Goal: Task Accomplishment & Management: Use online tool/utility

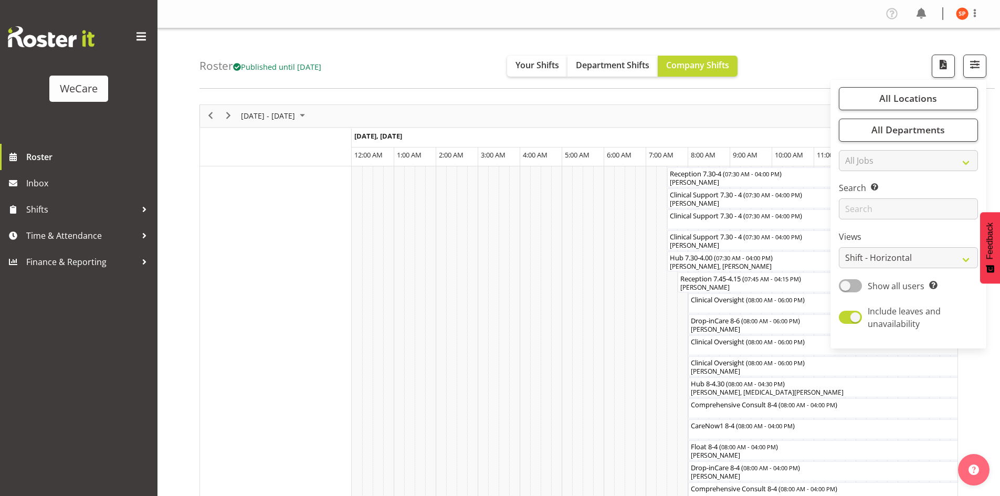
select select "shiftH"
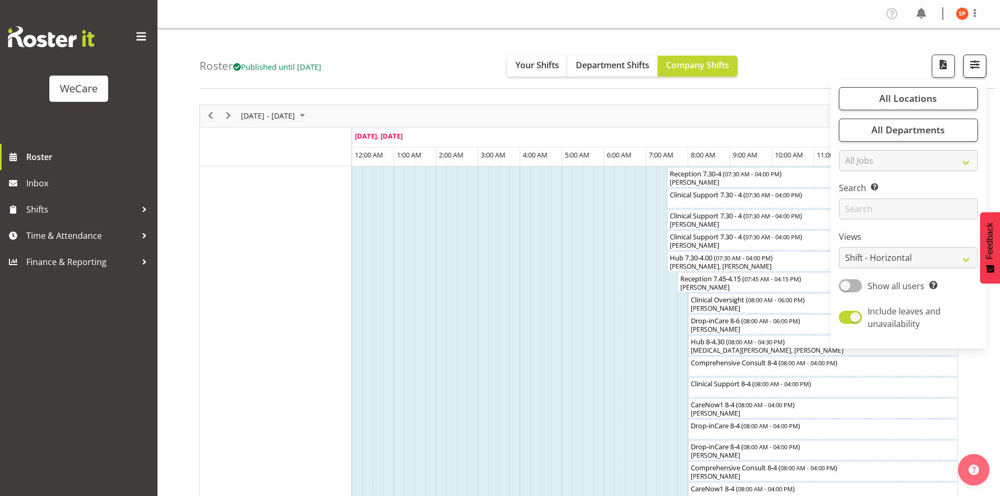
click at [974, 67] on span "button" at bounding box center [975, 65] width 14 height 14
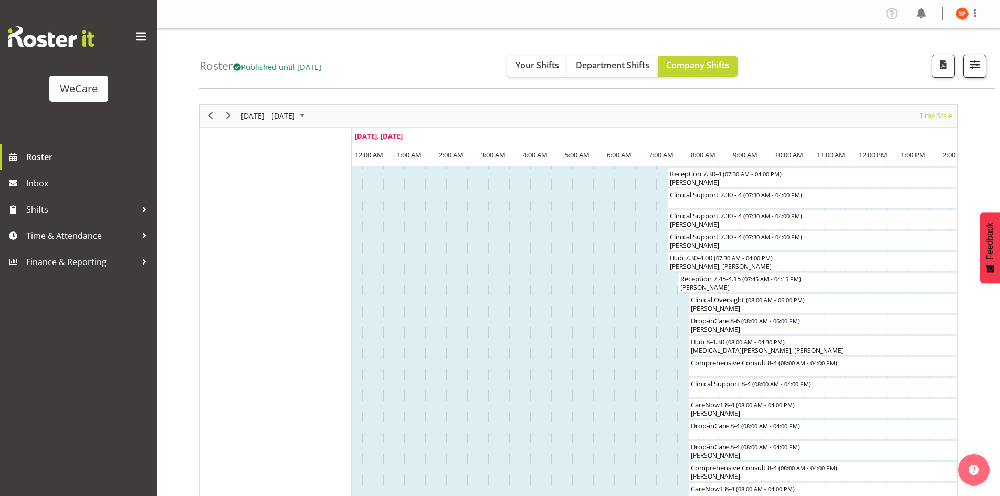
click at [974, 67] on span "button" at bounding box center [975, 65] width 14 height 14
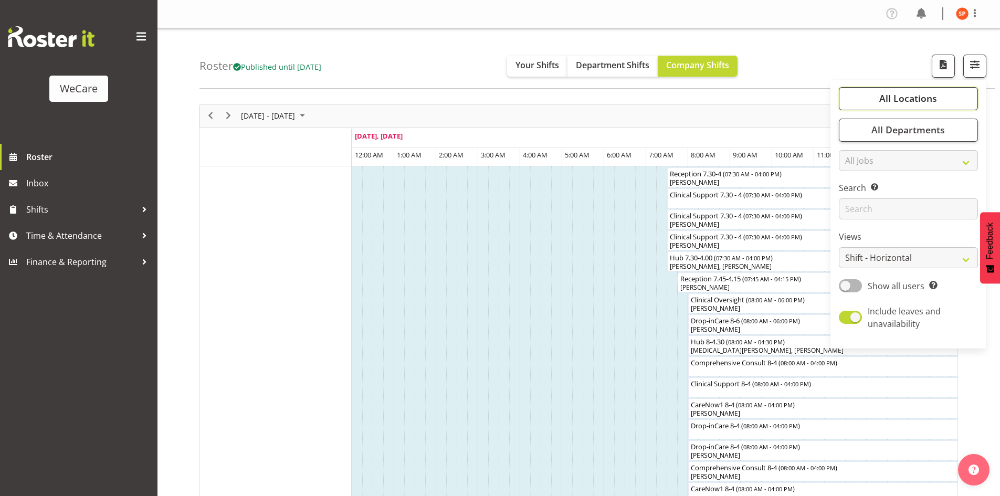
click at [913, 98] on span "All Locations" at bounding box center [908, 98] width 58 height 13
click at [856, 149] on span at bounding box center [851, 150] width 8 height 8
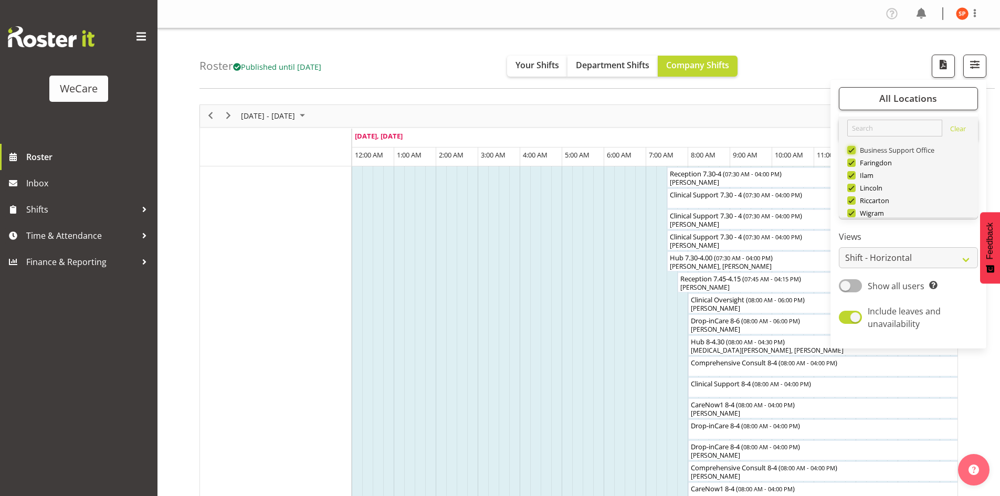
click at [854, 149] on input "Business Support Office" at bounding box center [850, 149] width 7 height 7
checkbox input "false"
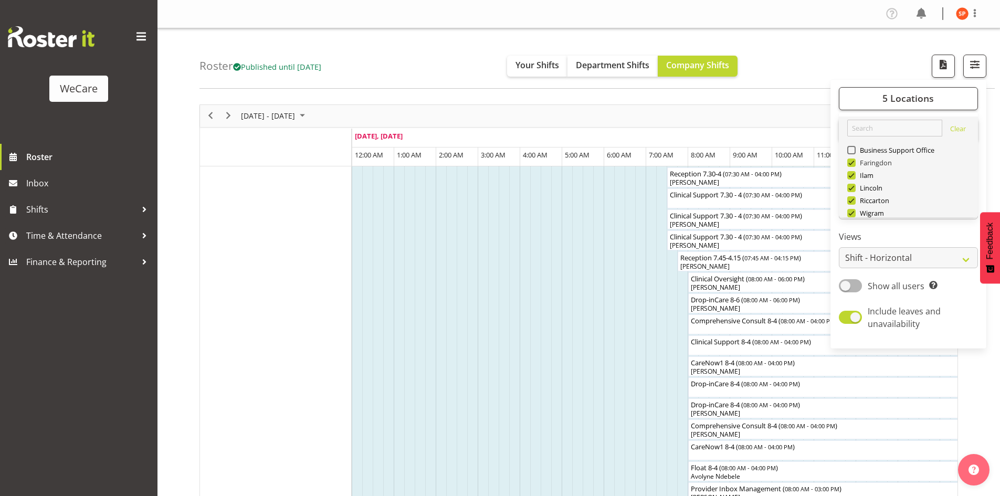
click at [854, 163] on span at bounding box center [851, 163] width 8 height 8
click at [854, 163] on input "Faringdon" at bounding box center [850, 162] width 7 height 7
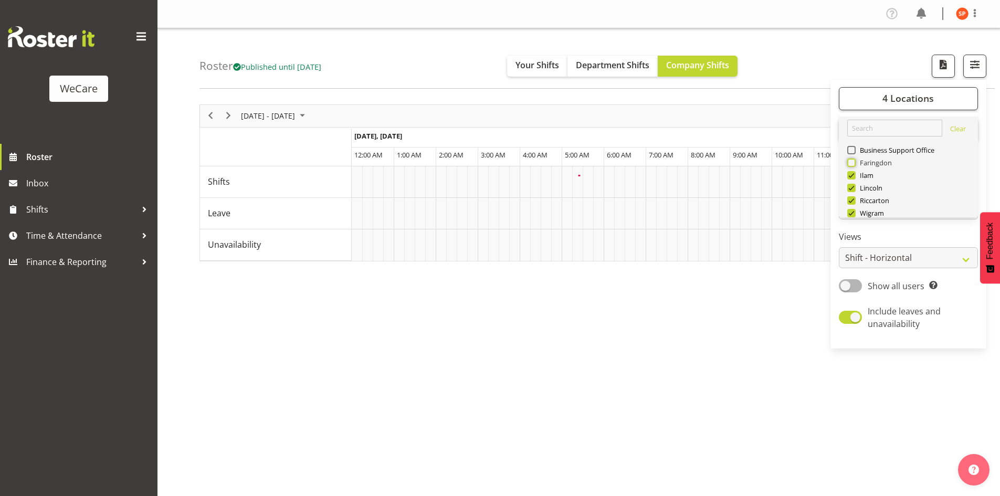
scroll to position [0, 2016]
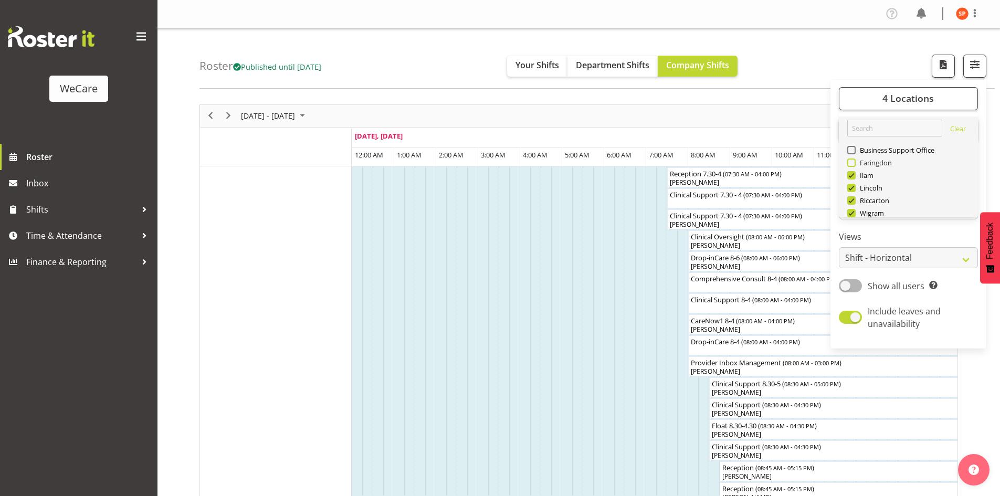
click at [851, 161] on span at bounding box center [851, 163] width 8 height 8
click at [851, 161] on input "Faringdon" at bounding box center [850, 162] width 7 height 7
checkbox input "true"
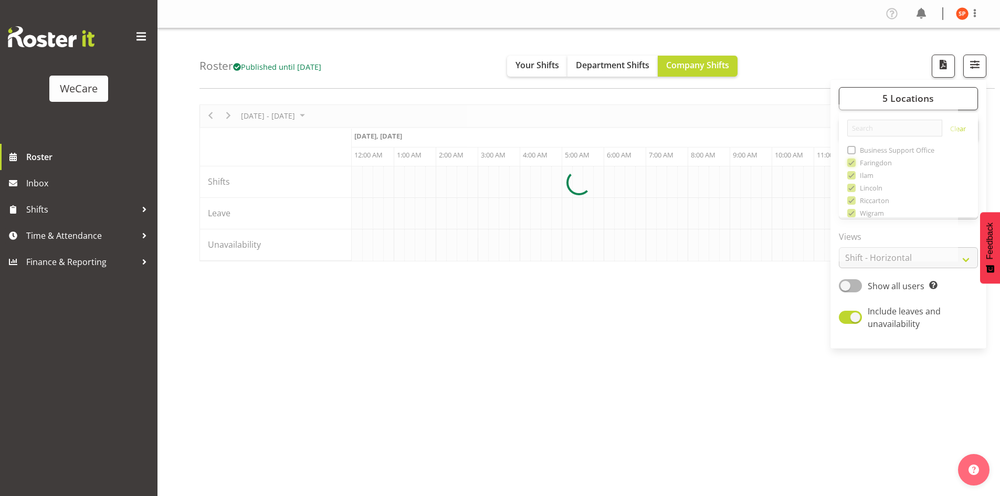
scroll to position [0, 2016]
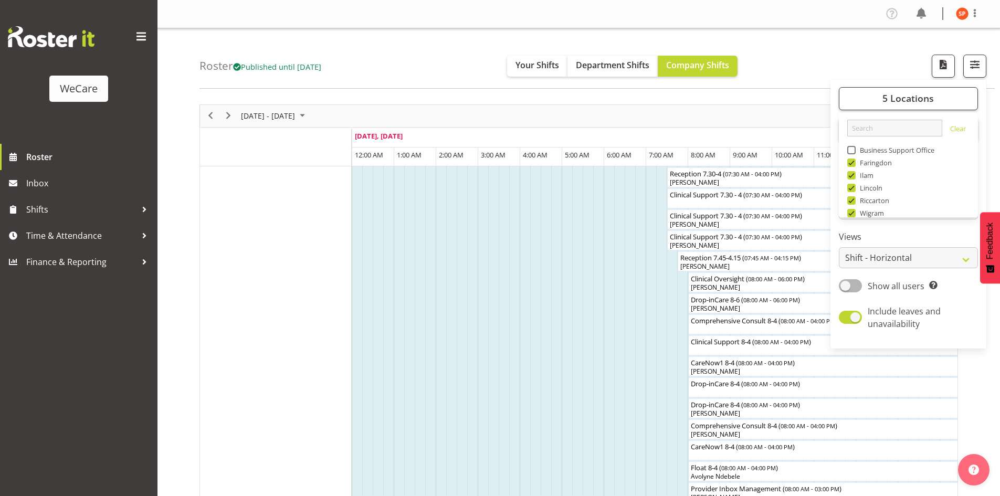
click at [852, 176] on span at bounding box center [851, 175] width 8 height 8
click at [852, 176] on input "Ilam" at bounding box center [850, 175] width 7 height 7
checkbox input "false"
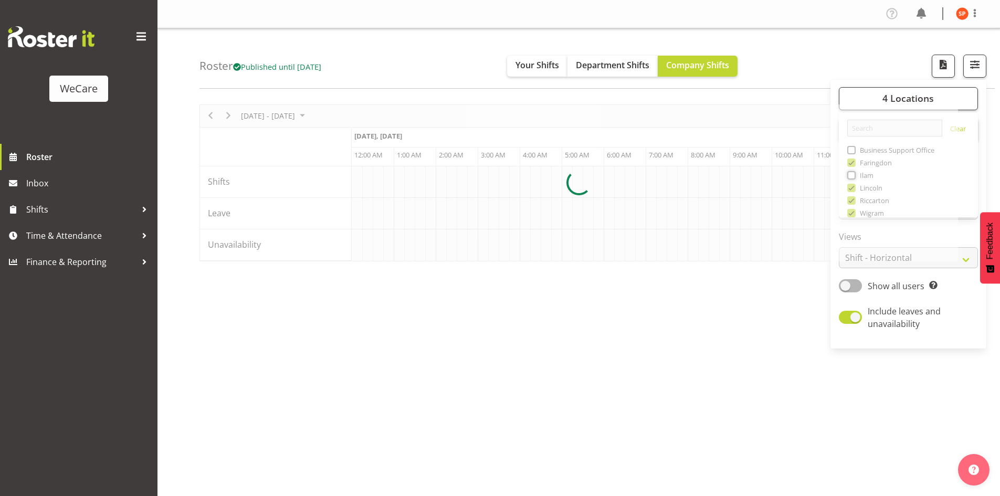
scroll to position [0, 2016]
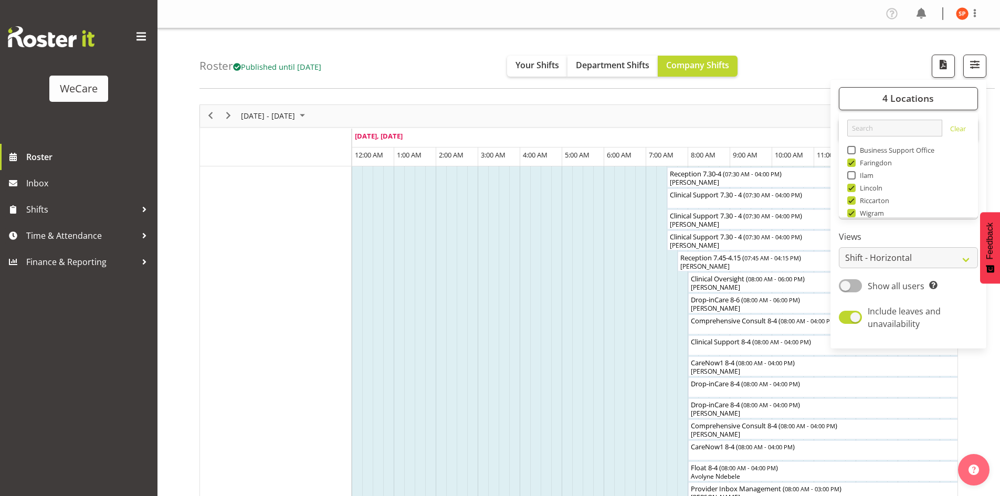
click at [853, 201] on span at bounding box center [851, 200] width 8 height 8
click at [853, 201] on input "Riccarton" at bounding box center [850, 200] width 7 height 7
checkbox input "false"
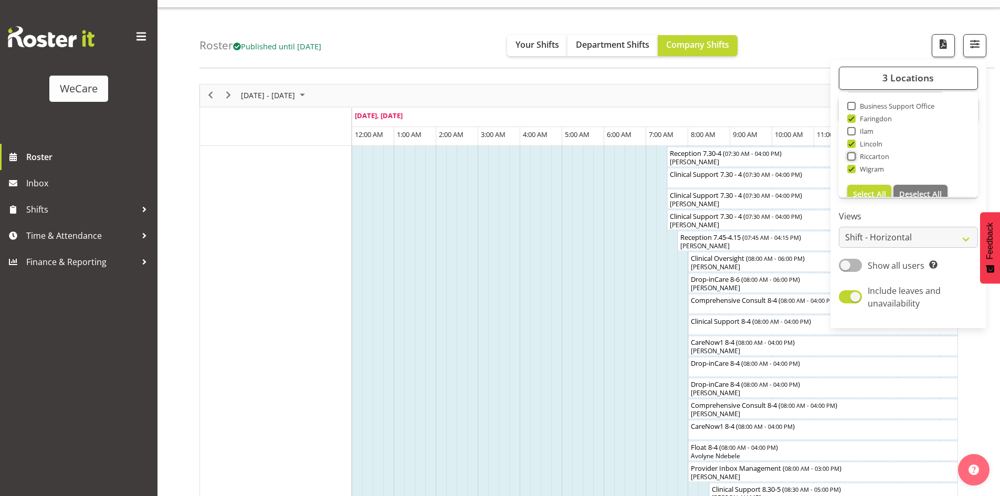
scroll to position [38, 0]
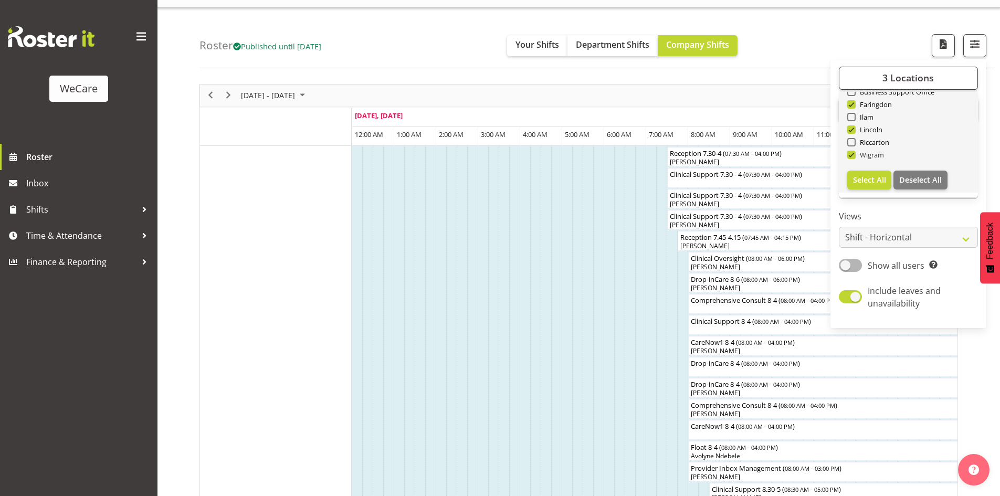
click at [854, 155] on span at bounding box center [851, 155] width 8 height 8
click at [854, 155] on input "Wigram" at bounding box center [850, 154] width 7 height 7
checkbox input "false"
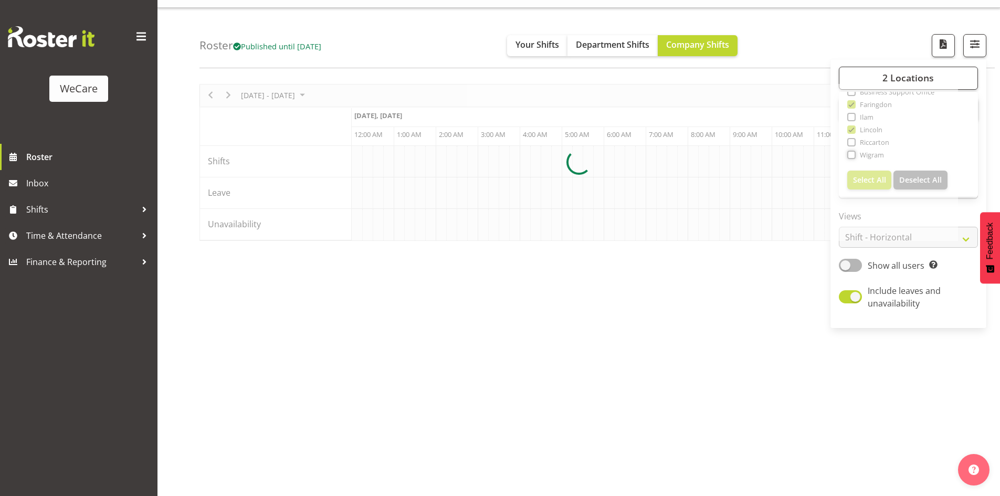
scroll to position [0, 2016]
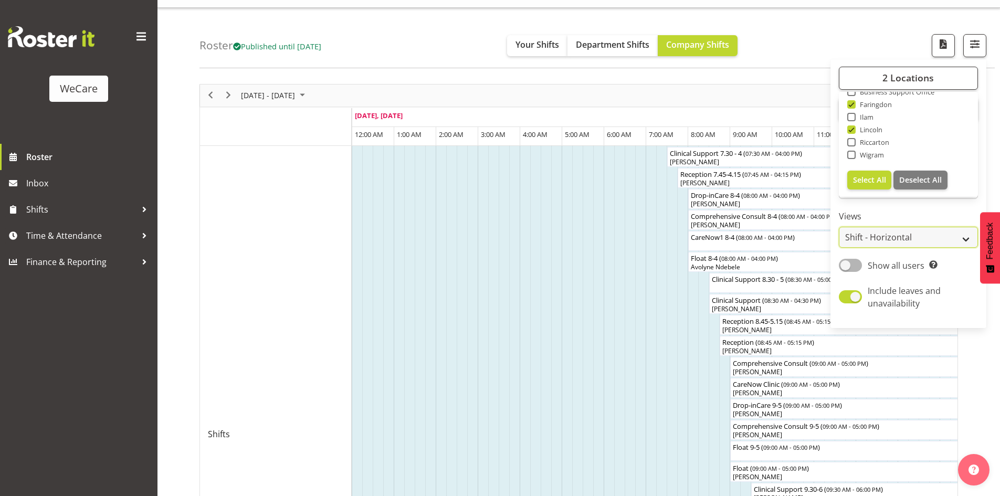
click at [908, 236] on select "Staff Role Shift - Horizontal Shift - Vertical Staff - Location" at bounding box center [908, 237] width 139 height 21
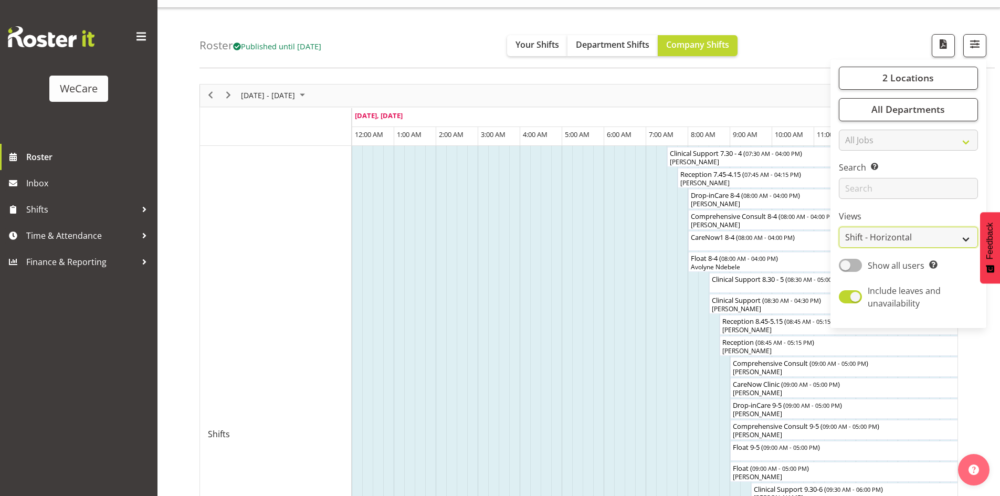
select select "location"
click at [839, 227] on select "Staff Role Shift - Horizontal Shift - Vertical Staff - Location" at bounding box center [908, 237] width 139 height 21
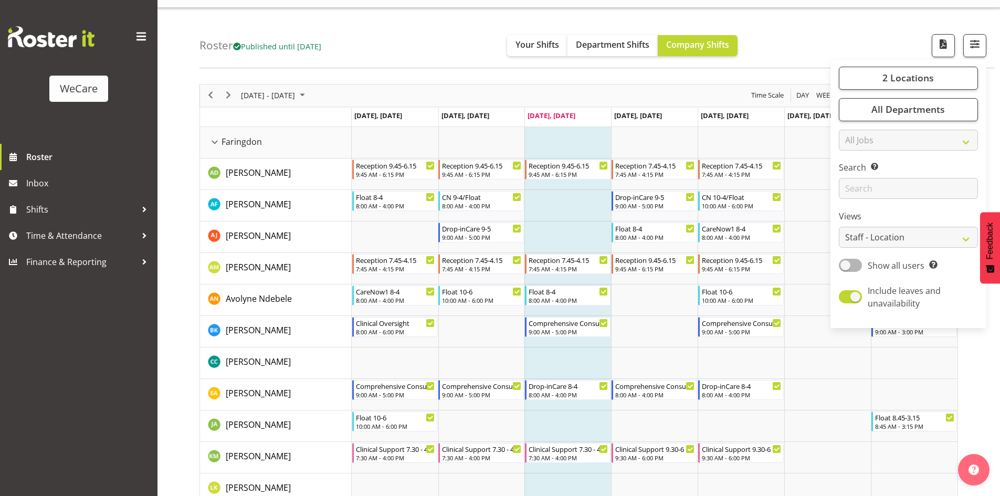
click at [795, 15] on div "Roster Published until [DATE] Your Shifts Department Shifts Company Shifts 2 Lo…" at bounding box center [596, 38] width 795 height 60
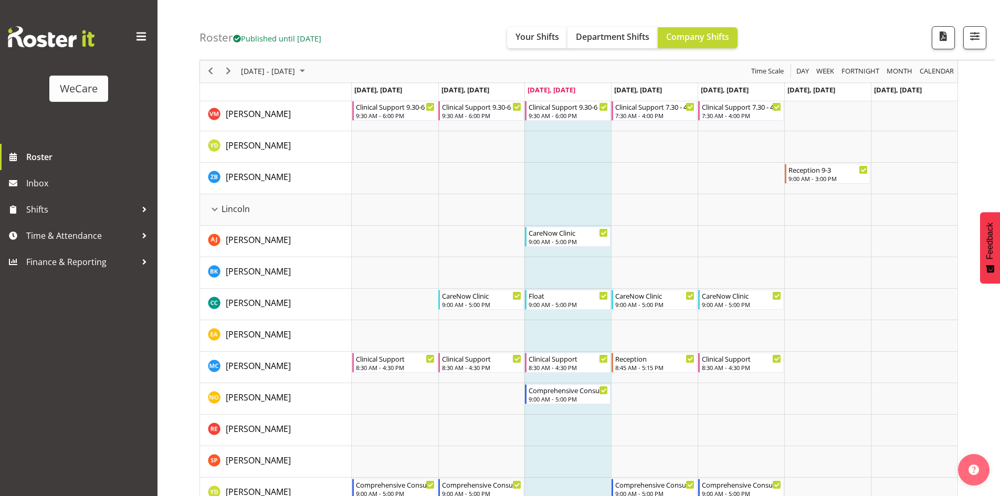
scroll to position [682, 0]
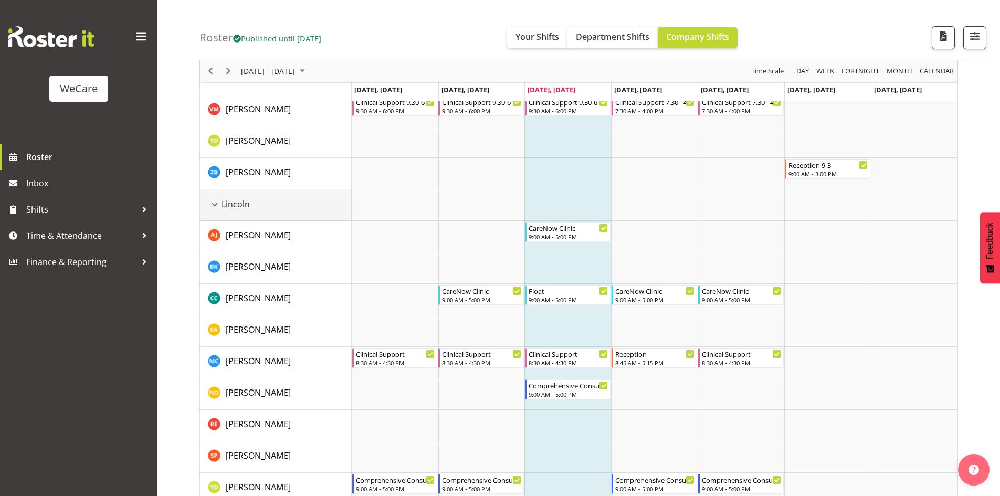
click at [215, 205] on div "Lincoln resource" at bounding box center [215, 205] width 14 height 14
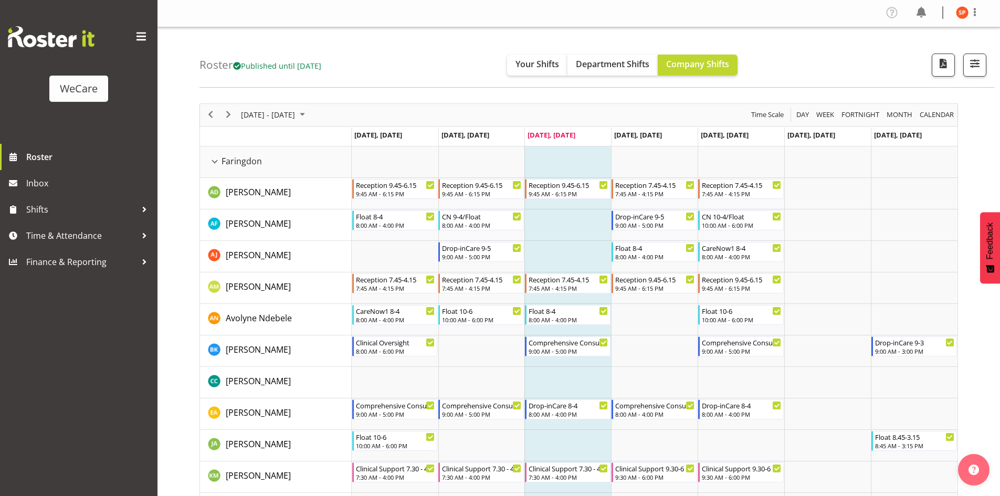
scroll to position [0, 0]
click at [269, 115] on span "[DATE] - [DATE]" at bounding box center [268, 115] width 56 height 13
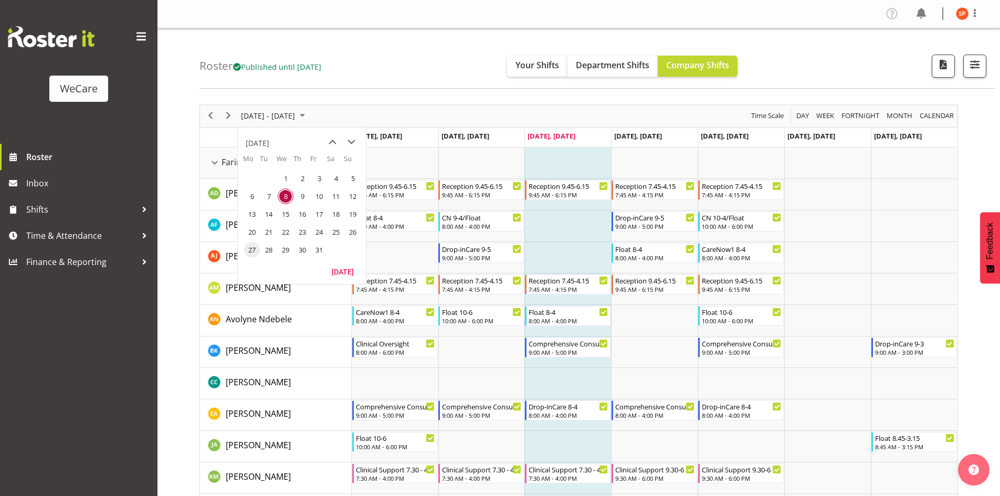
click at [256, 251] on span "27" at bounding box center [252, 250] width 16 height 16
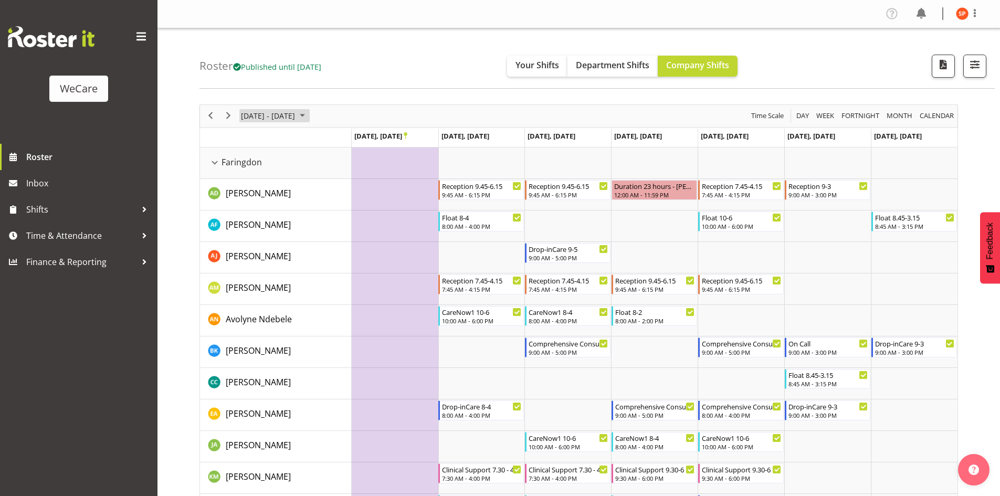
click at [280, 121] on span "[DATE] - [DATE]" at bounding box center [268, 115] width 56 height 13
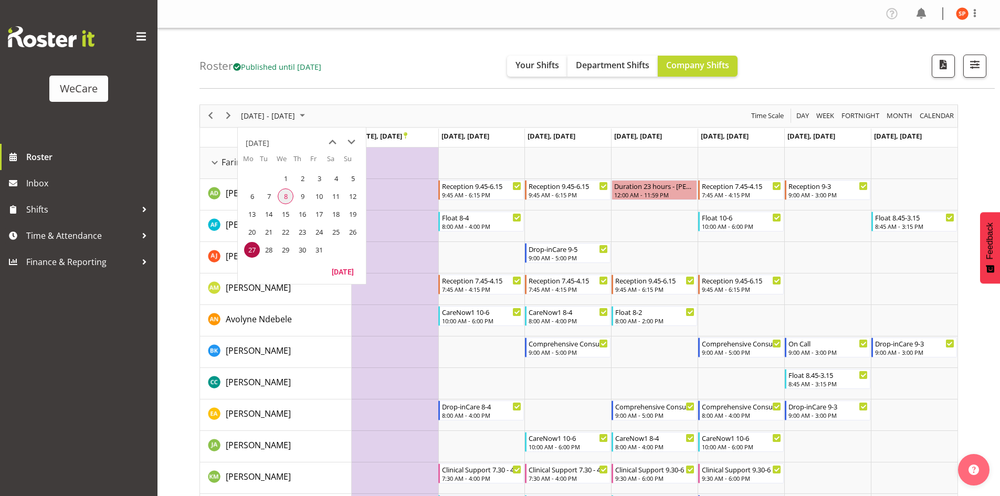
click at [285, 197] on span "8" at bounding box center [286, 196] width 16 height 16
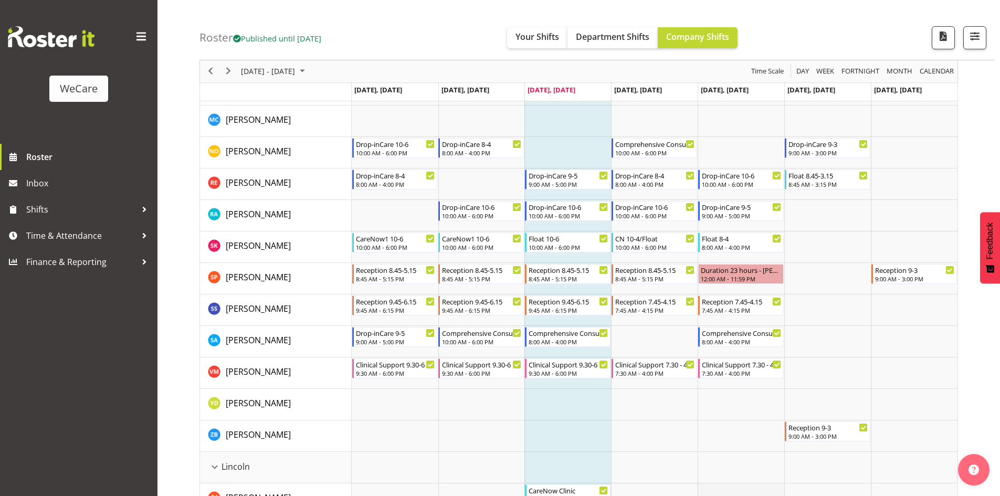
scroll to position [577, 0]
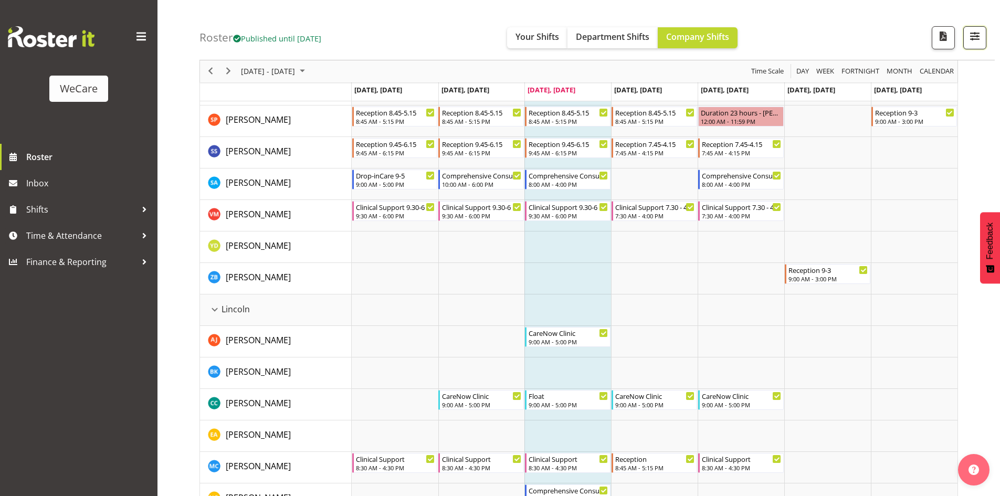
click at [982, 30] on span "button" at bounding box center [975, 36] width 14 height 14
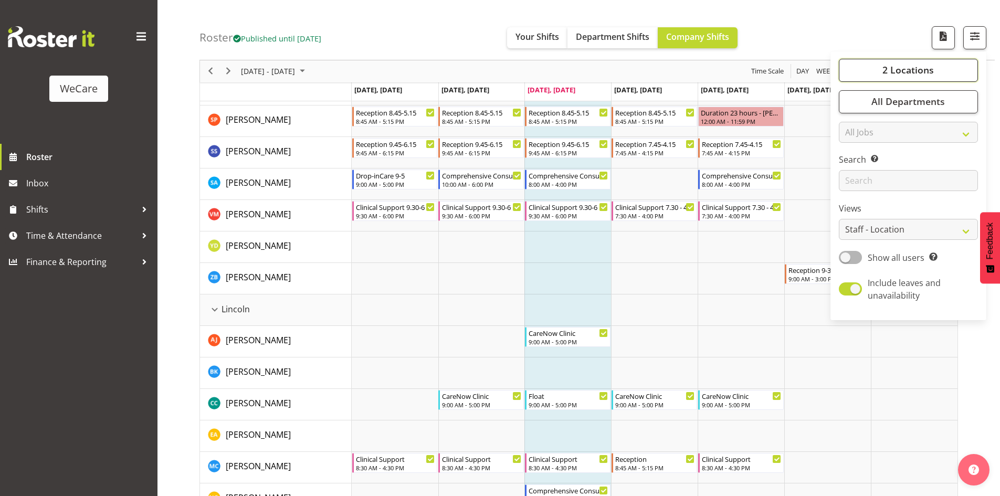
click at [944, 67] on button "2 Locations" at bounding box center [908, 70] width 139 height 23
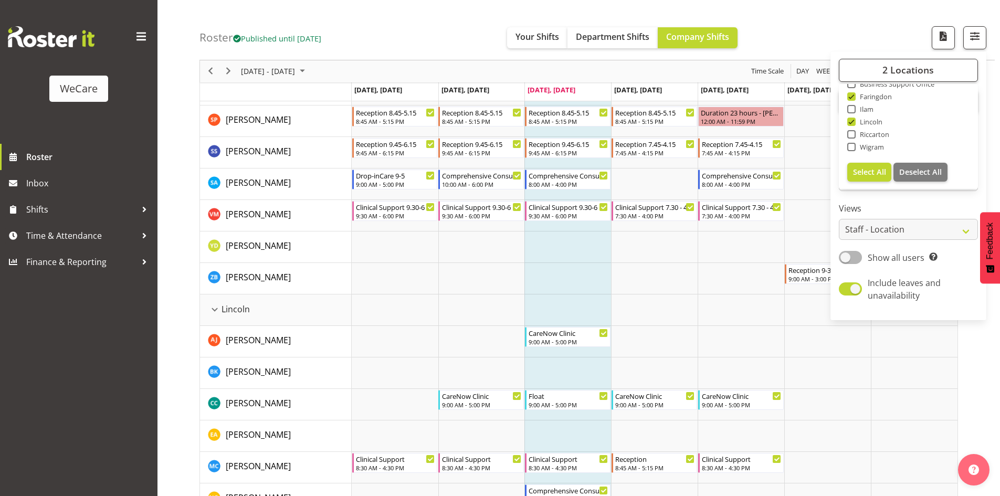
click at [855, 145] on span at bounding box center [851, 147] width 8 height 8
click at [854, 145] on input "Wigram" at bounding box center [850, 147] width 7 height 7
checkbox input "true"
click at [815, 37] on div "Roster Published until [DATE] Your Shifts Department Shifts Company Shifts 3 Lo…" at bounding box center [596, 30] width 795 height 60
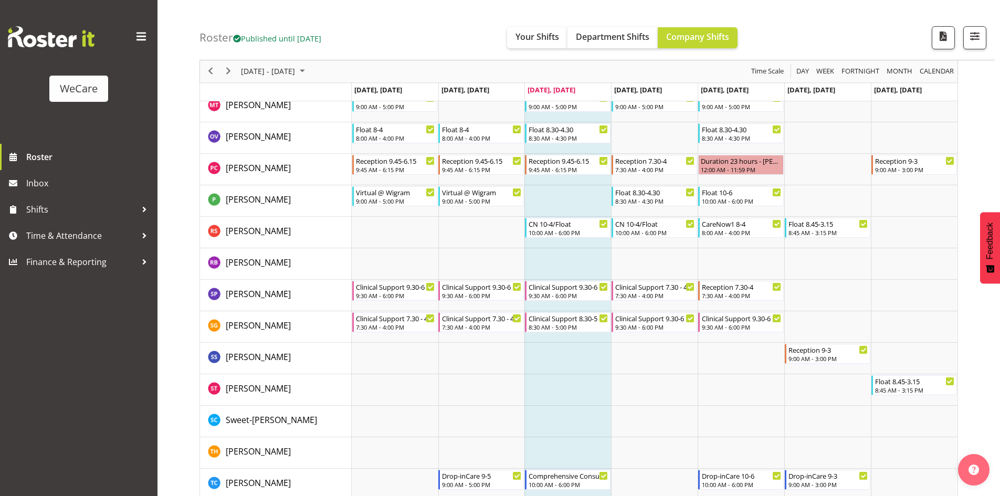
scroll to position [1770, 0]
